Goal: Navigation & Orientation: Find specific page/section

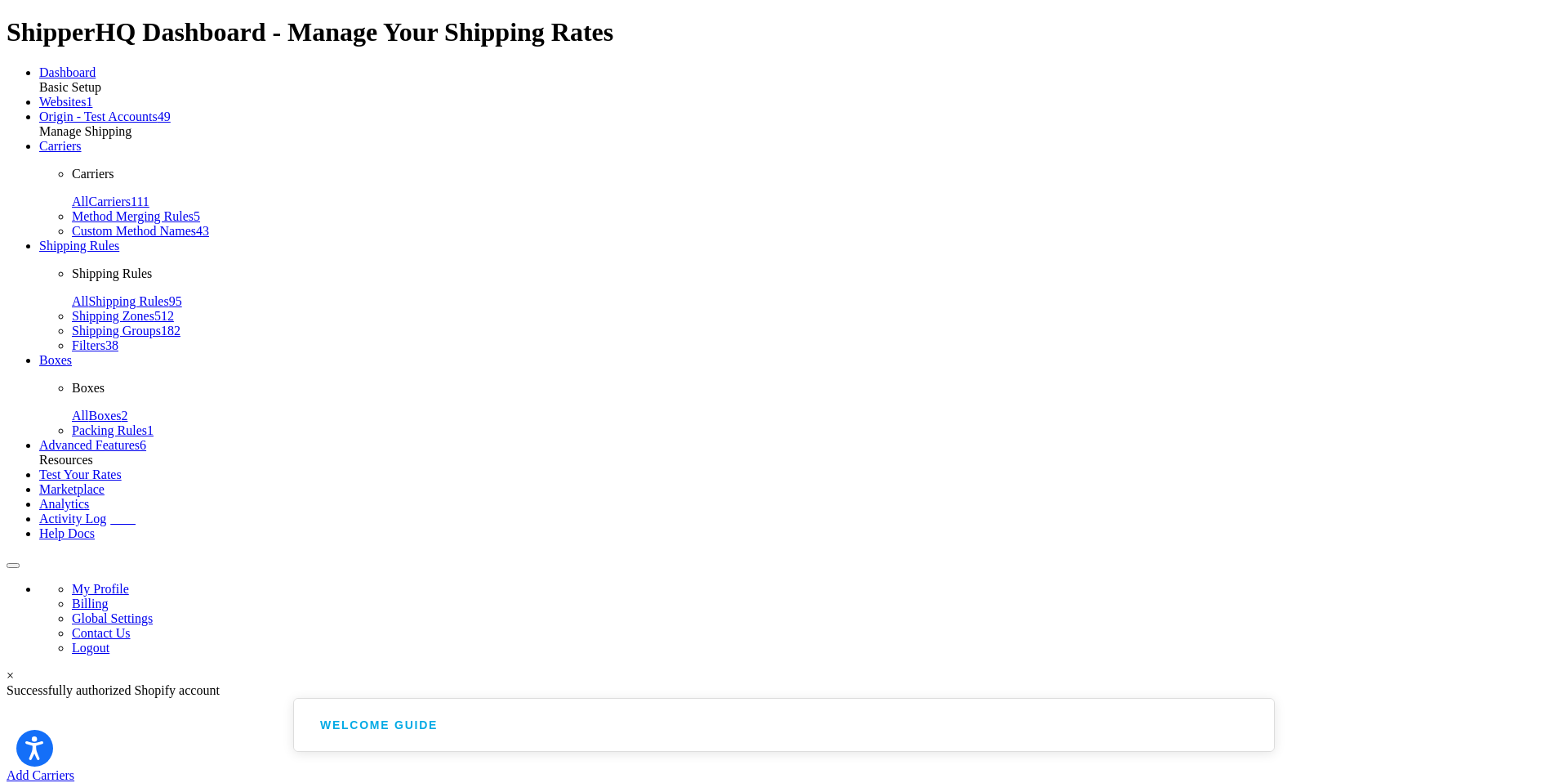
click at [60, 123] on span "Origin - Test Accounts" at bounding box center [98, 116] width 119 height 14
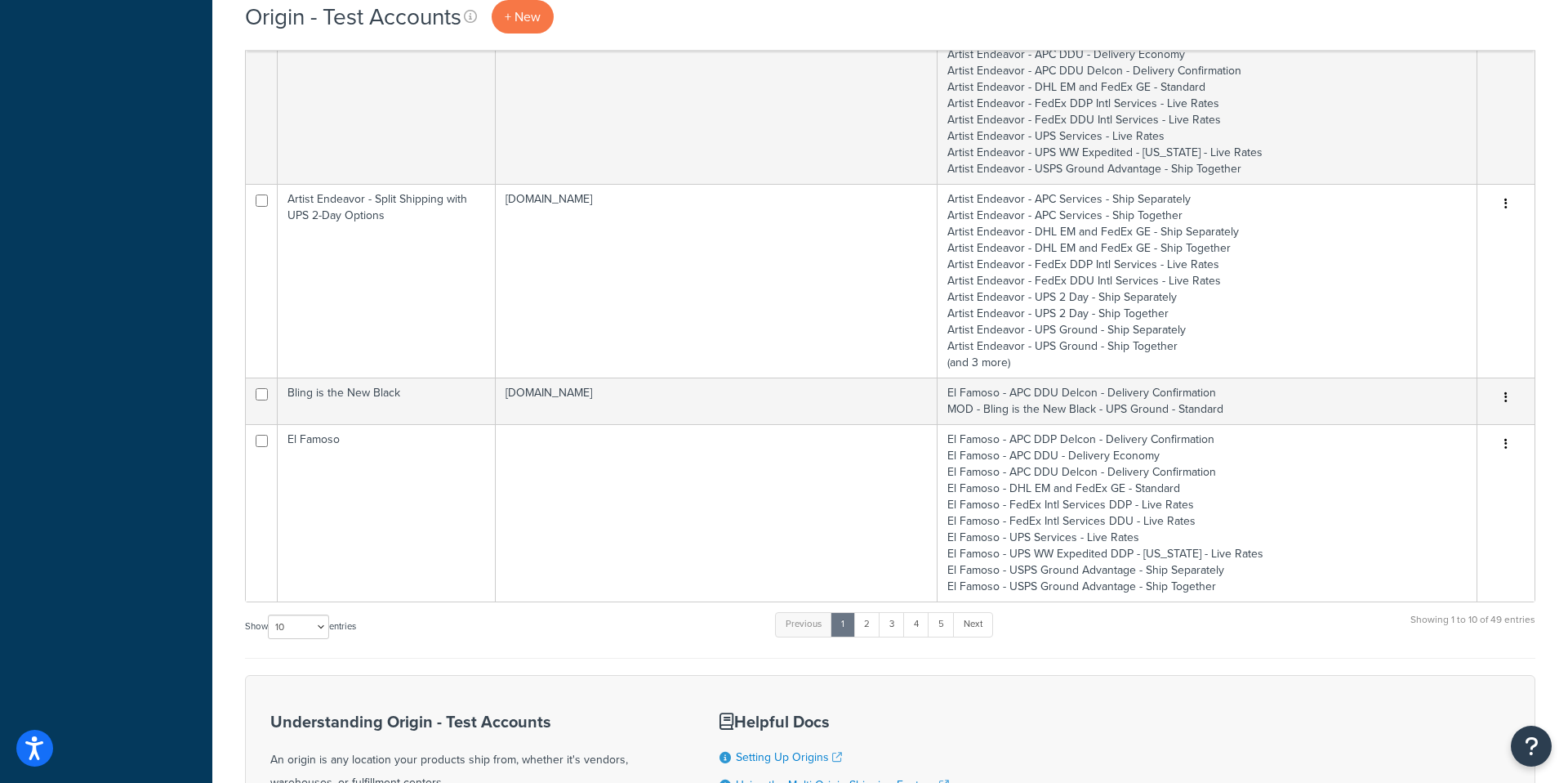
scroll to position [1107, 0]
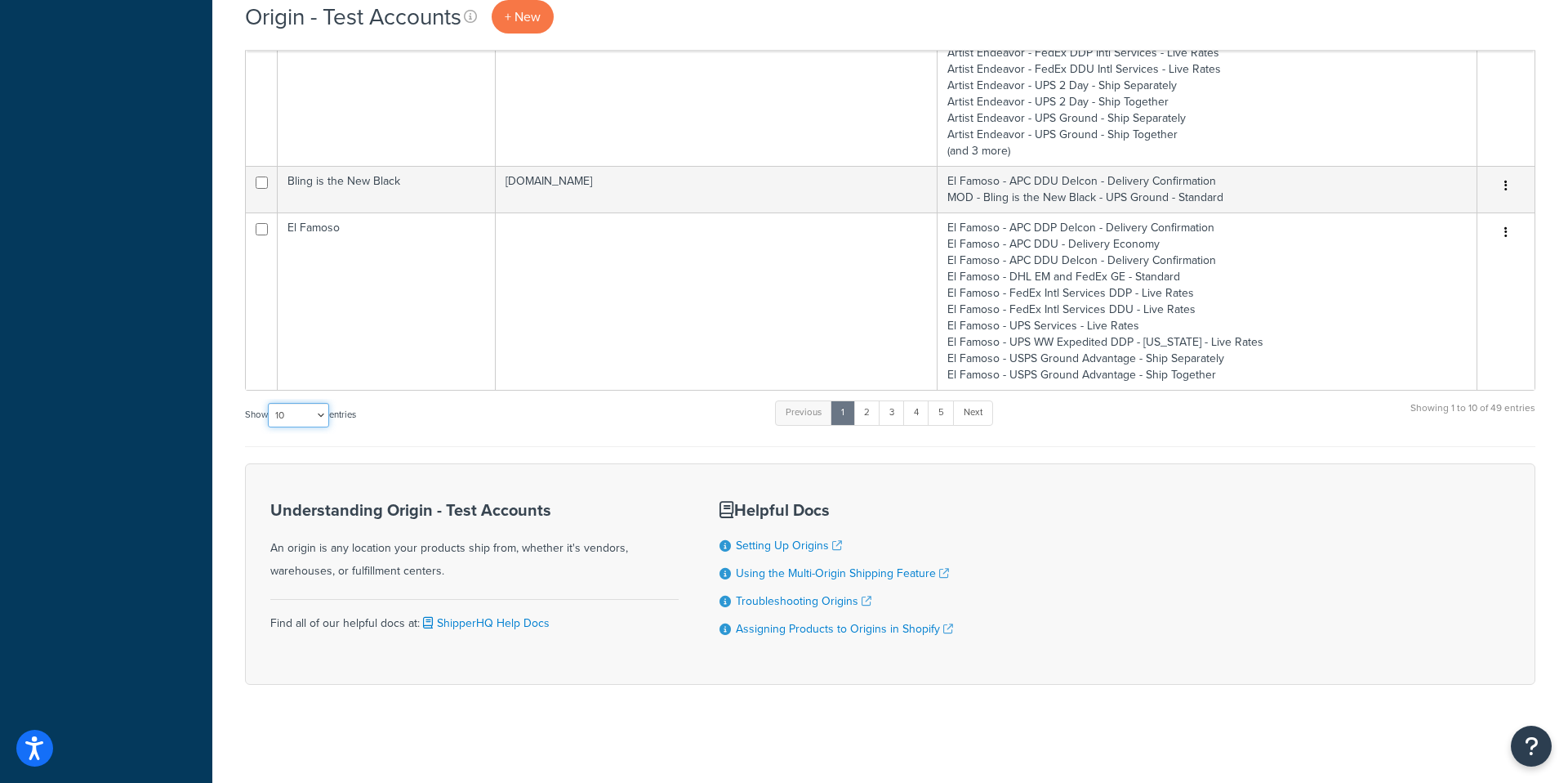
click at [323, 420] on select "10 15 25 50 100 1000" at bounding box center [299, 414] width 61 height 25
select select "1000"
click at [270, 403] on select "10 15 25 50 100 1000" at bounding box center [299, 414] width 61 height 25
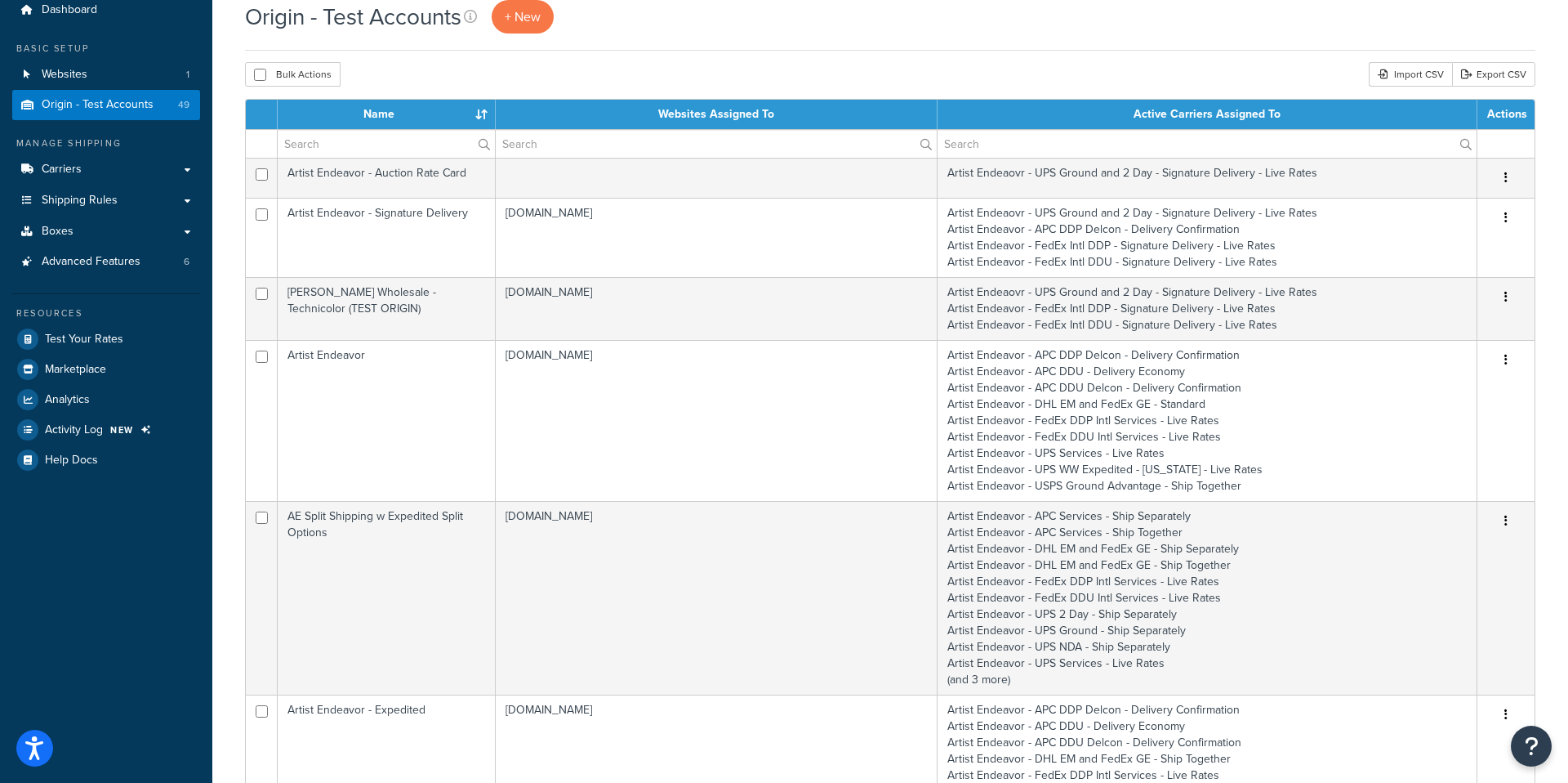
scroll to position [0, 0]
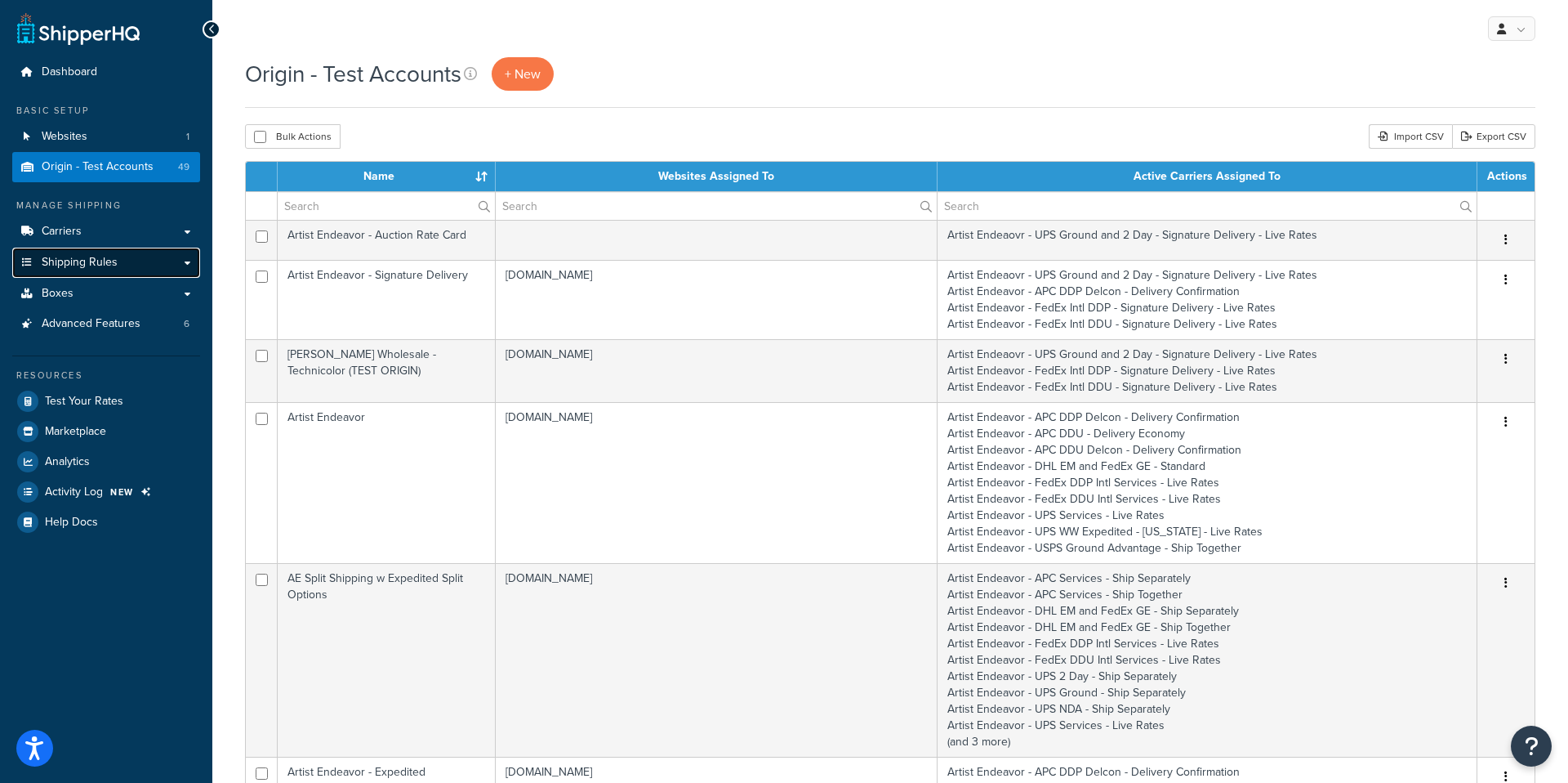
click at [168, 259] on link "Shipping Rules" at bounding box center [105, 263] width 188 height 31
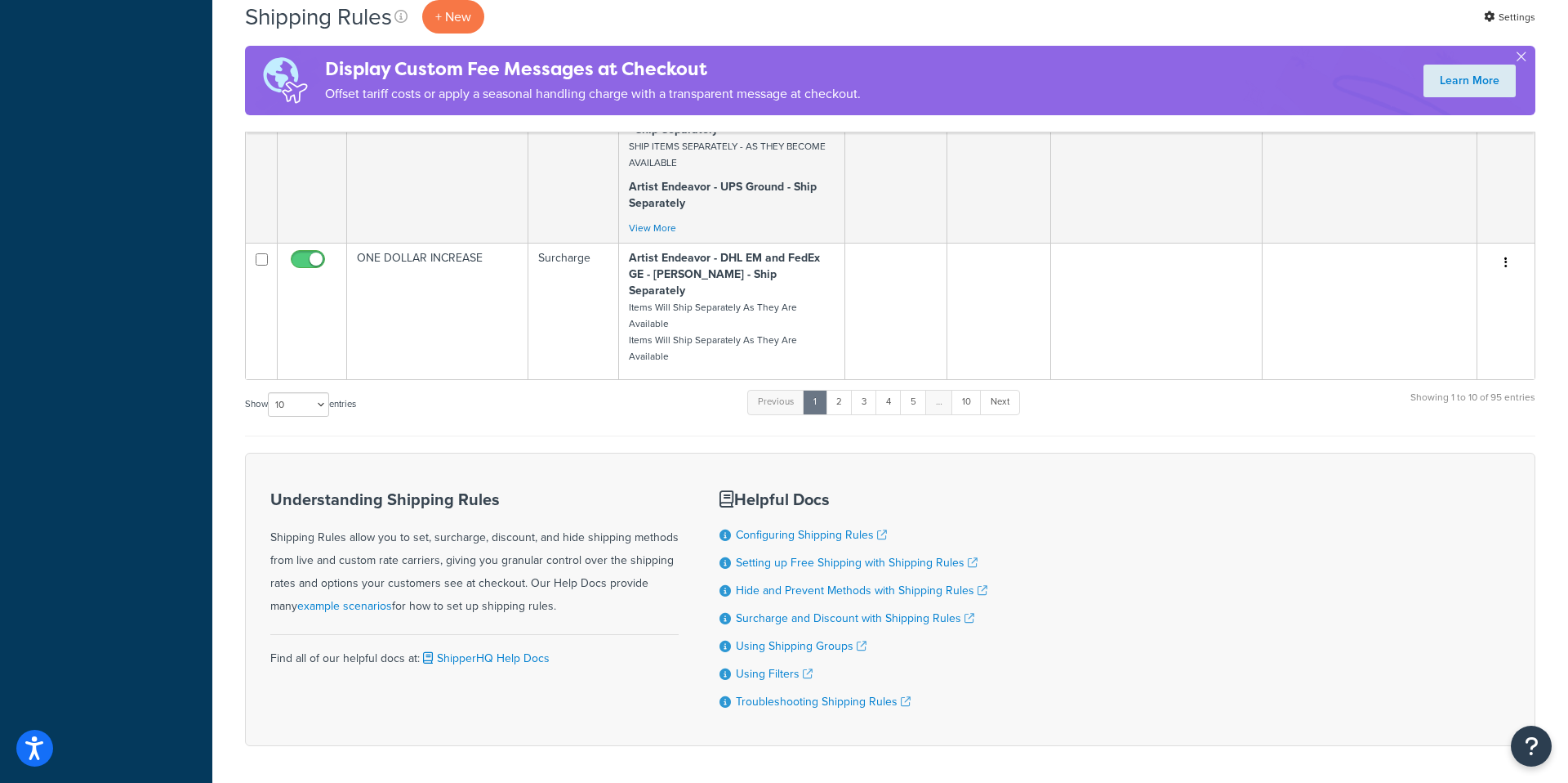
scroll to position [2631, 0]
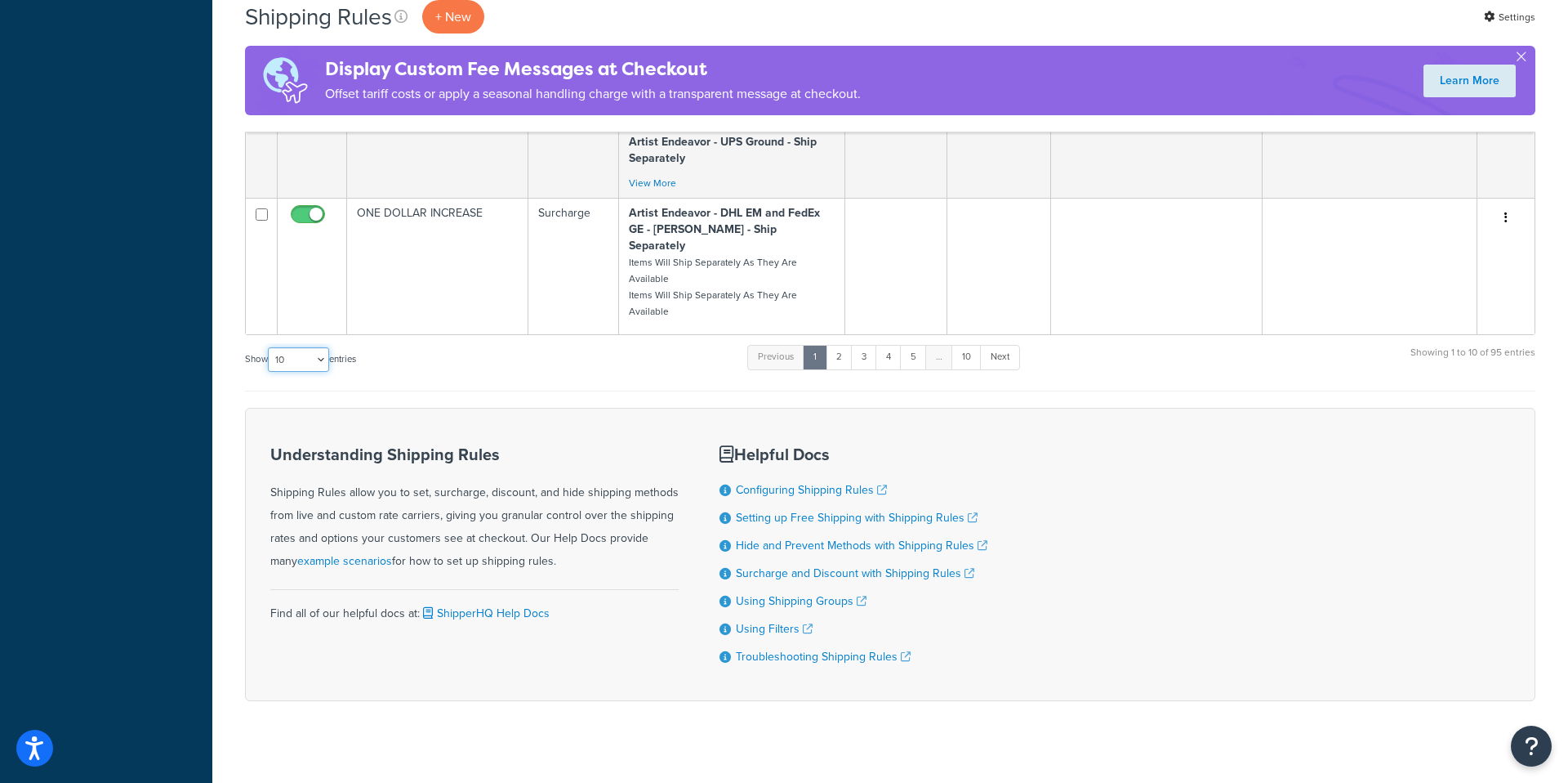
click at [329, 347] on select "10 15 25 50 100 1000" at bounding box center [299, 359] width 61 height 25
select select "1000"
click at [270, 347] on select "10 15 25 50 100 1000" at bounding box center [299, 359] width 61 height 25
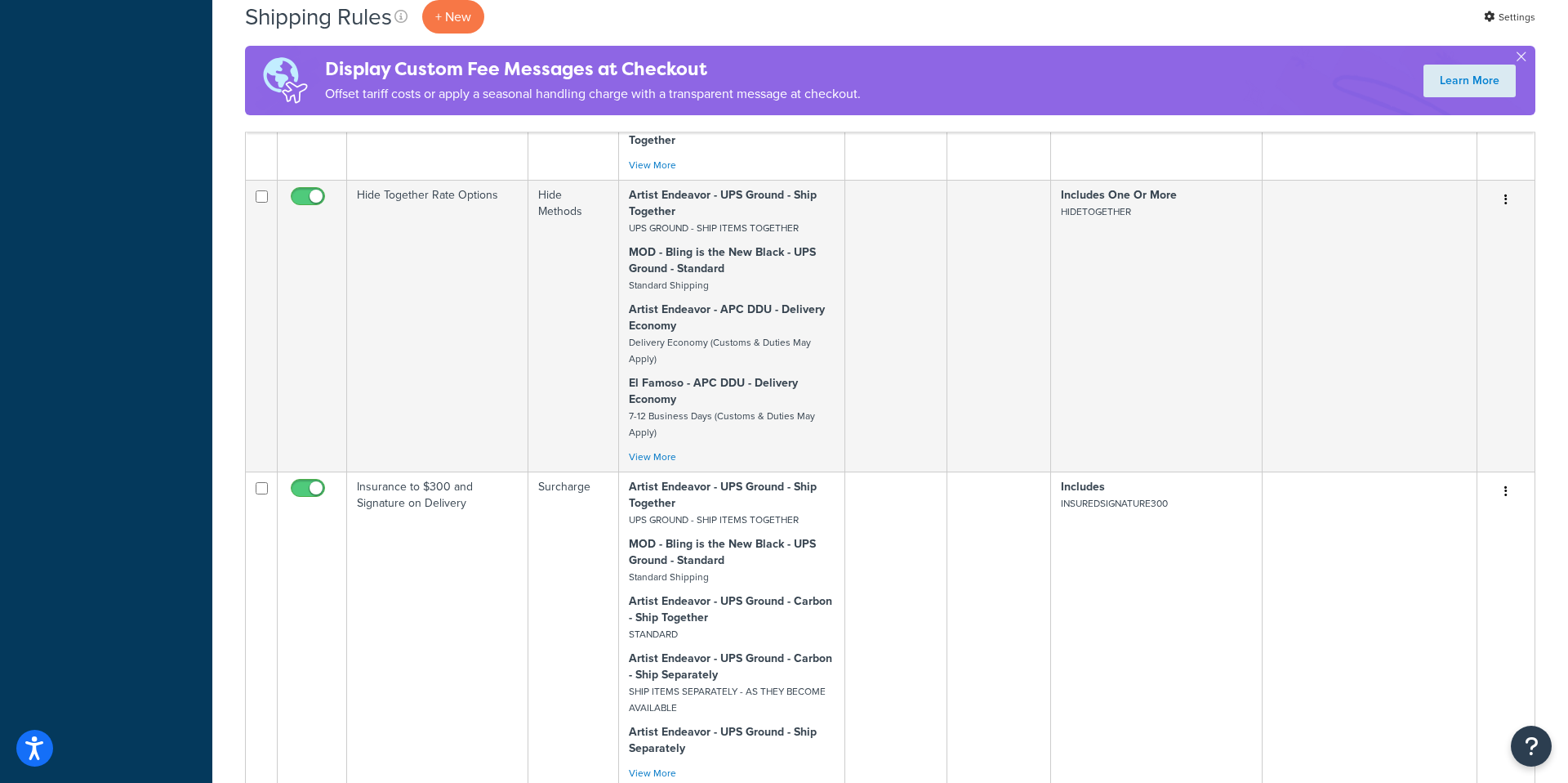
scroll to position [18570, 0]
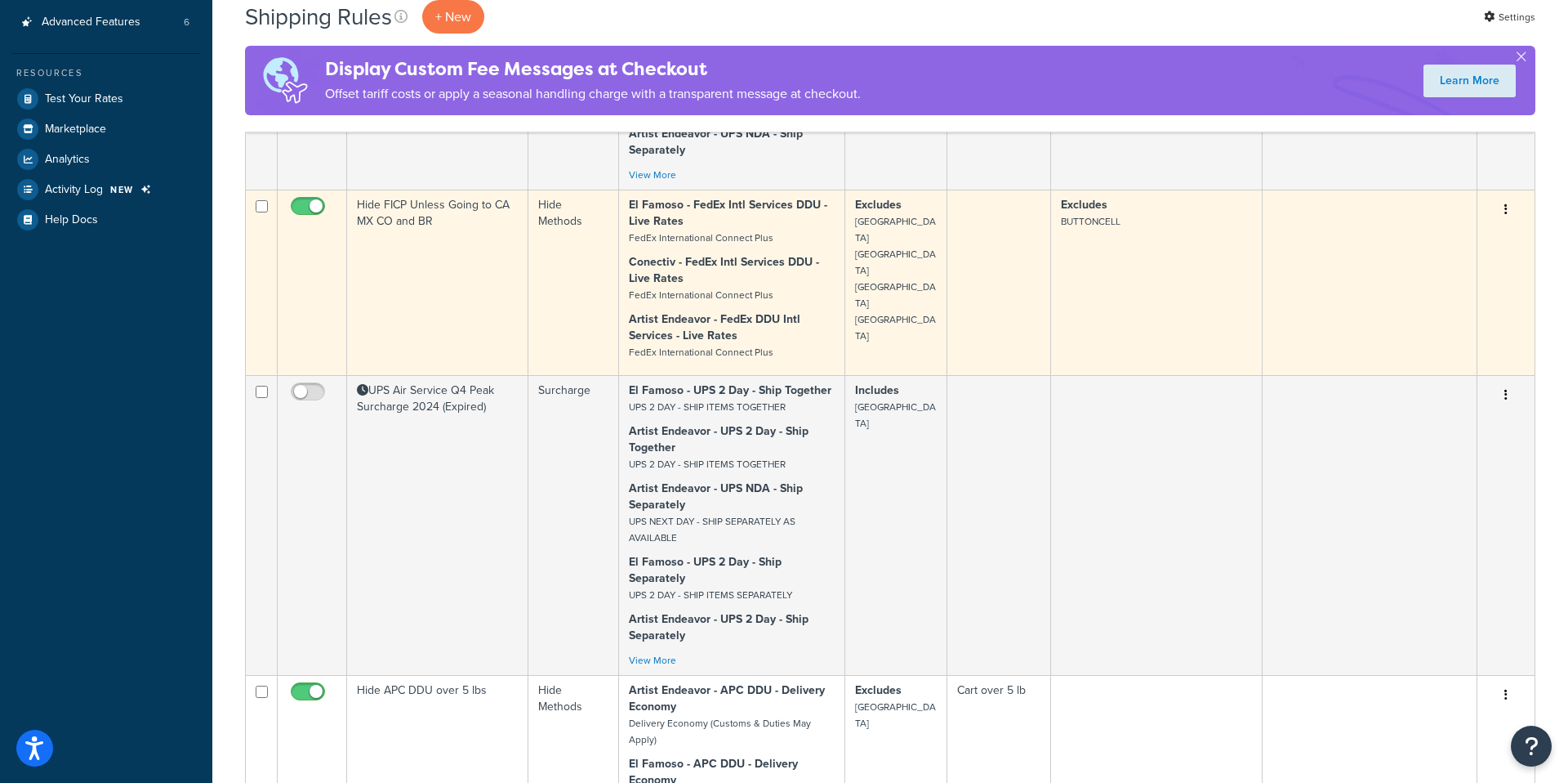
scroll to position [0, 0]
